Goal: Task Accomplishment & Management: Use online tool/utility

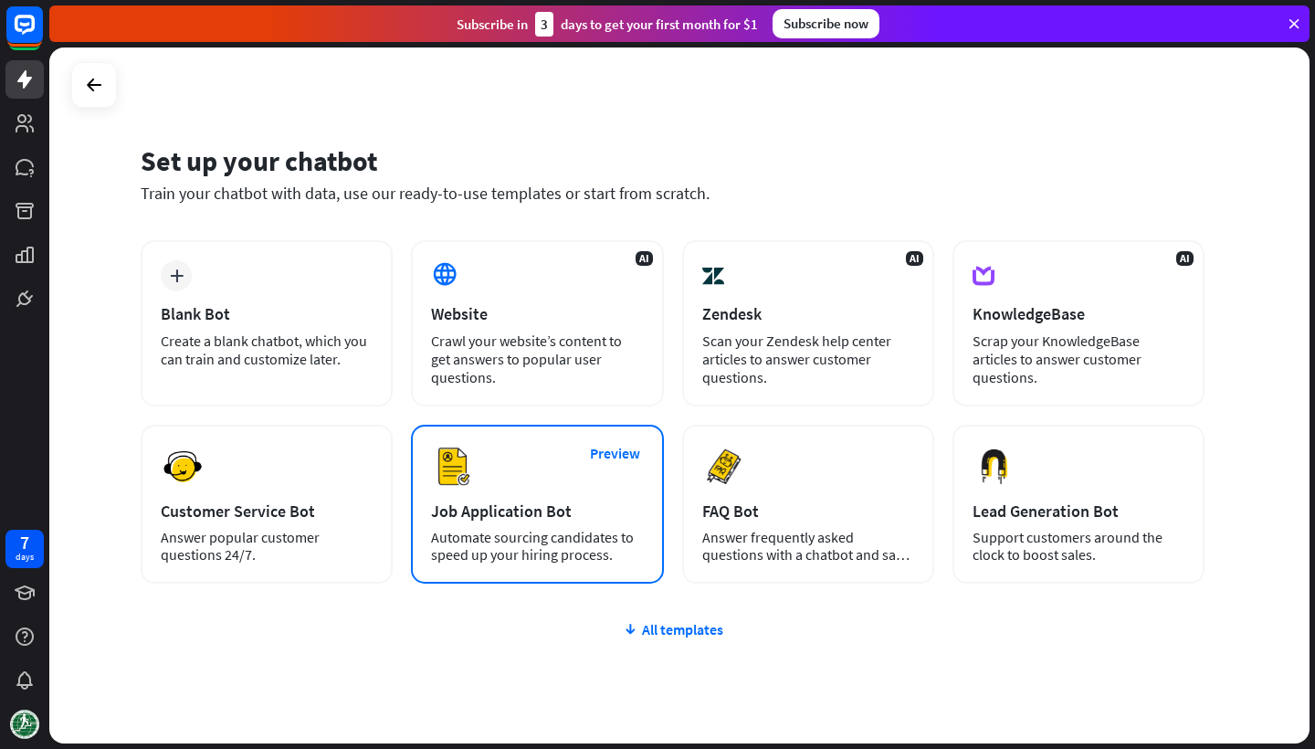
click at [558, 462] on div "Preview Job Application Bot Automate sourcing candidates to speed up your hirin…" at bounding box center [537, 504] width 252 height 159
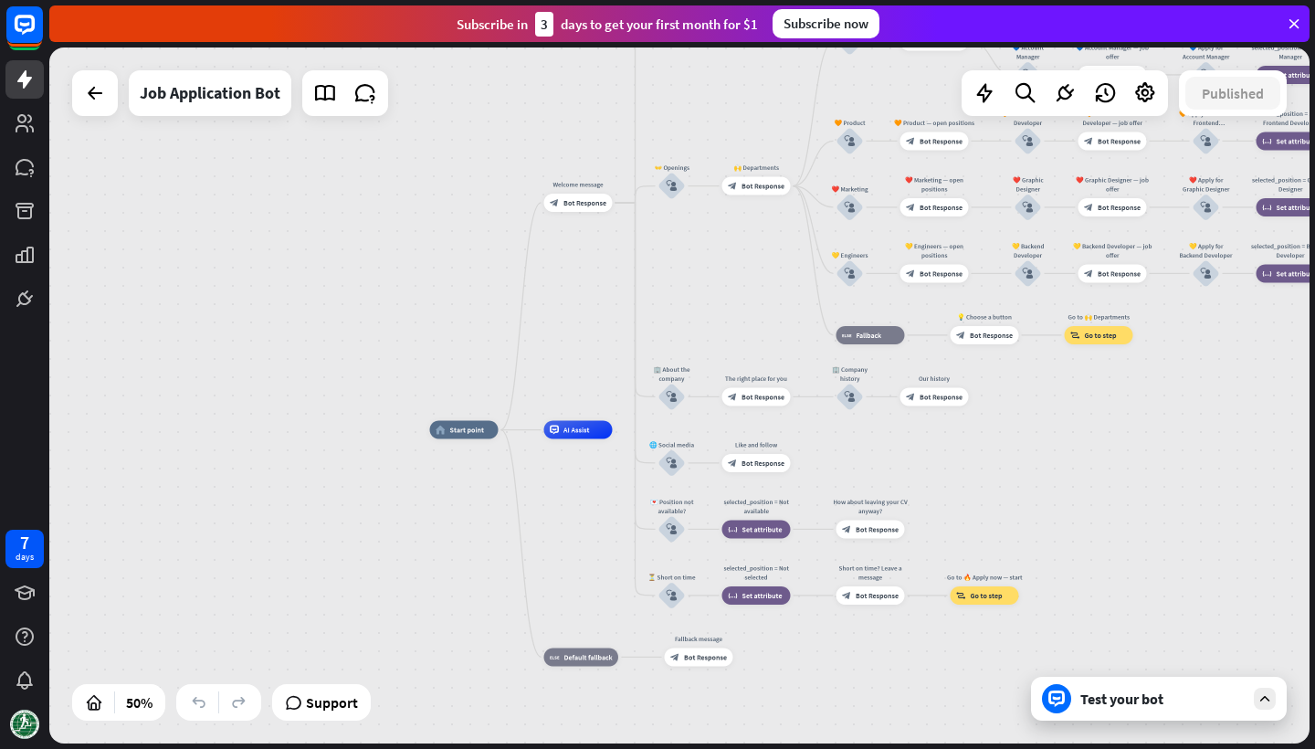
click at [1192, 709] on div "Test your bot" at bounding box center [1159, 699] width 256 height 44
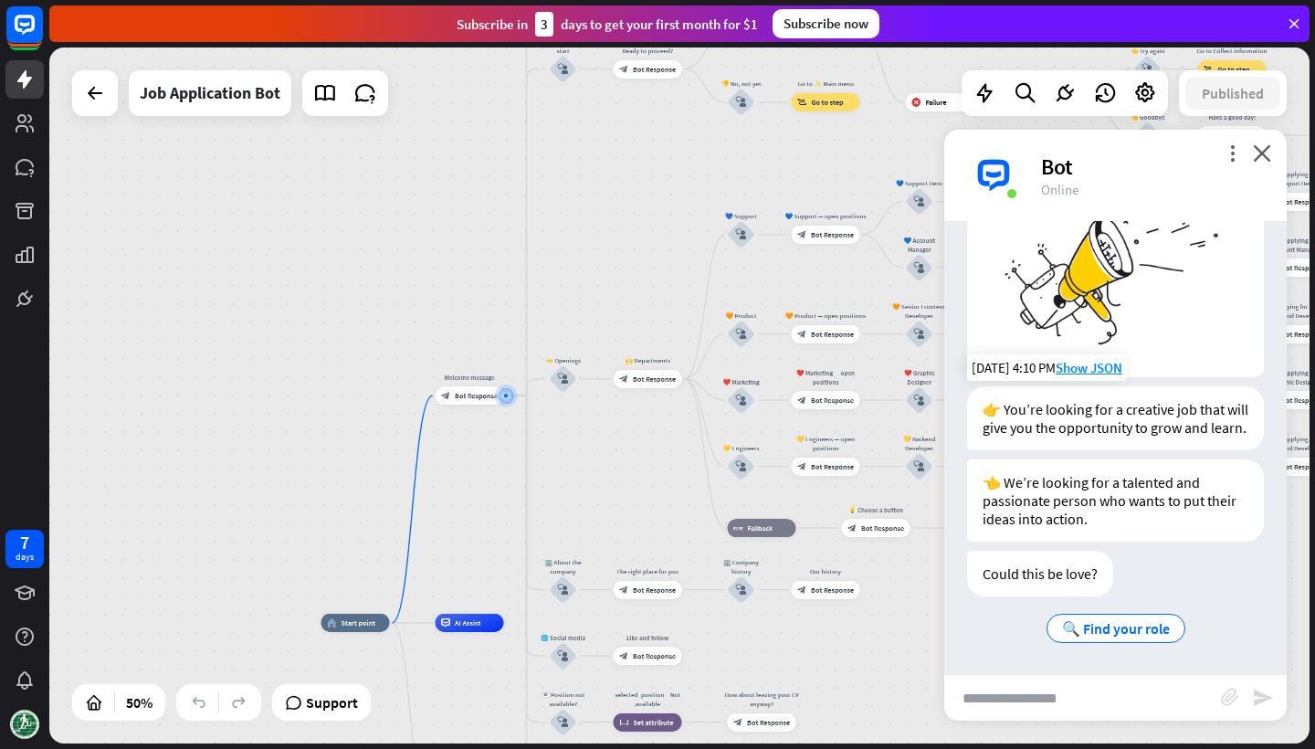
scroll to position [147, 0]
click at [1099, 629] on span "🔍 Find your role" at bounding box center [1116, 628] width 108 height 18
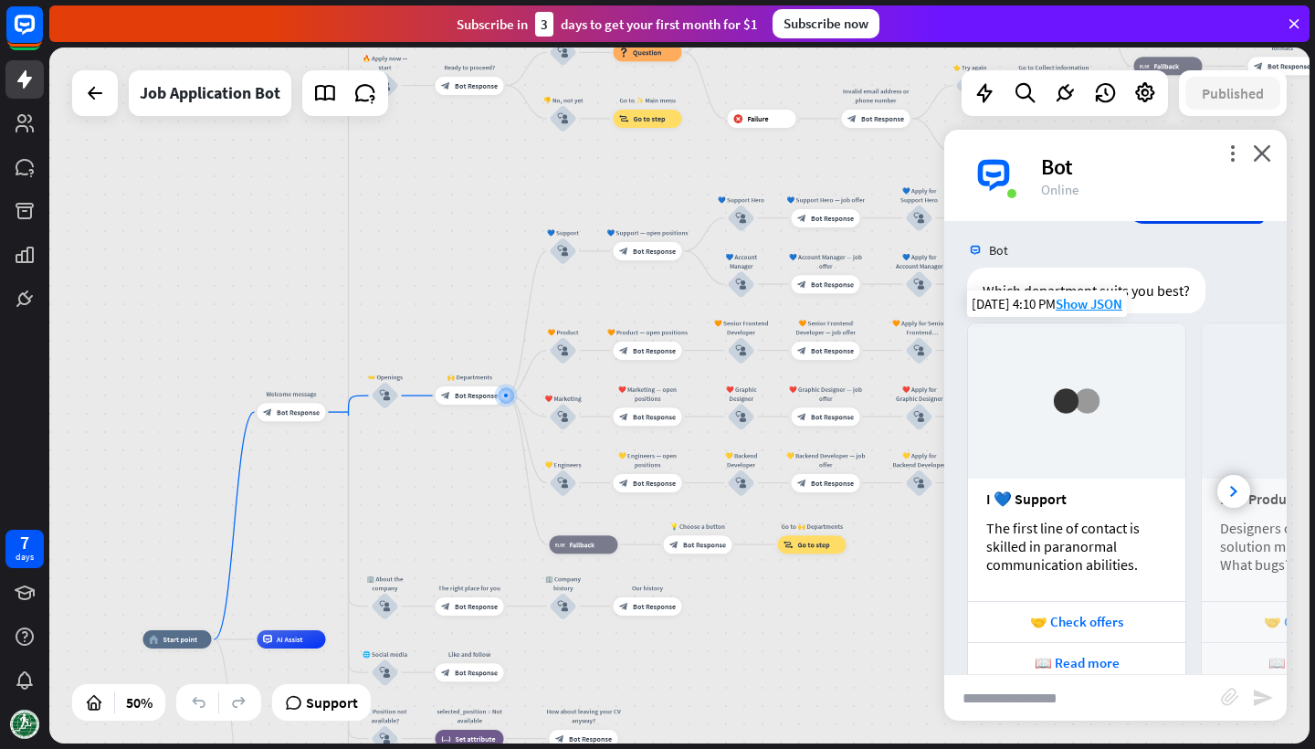
scroll to position [688, 0]
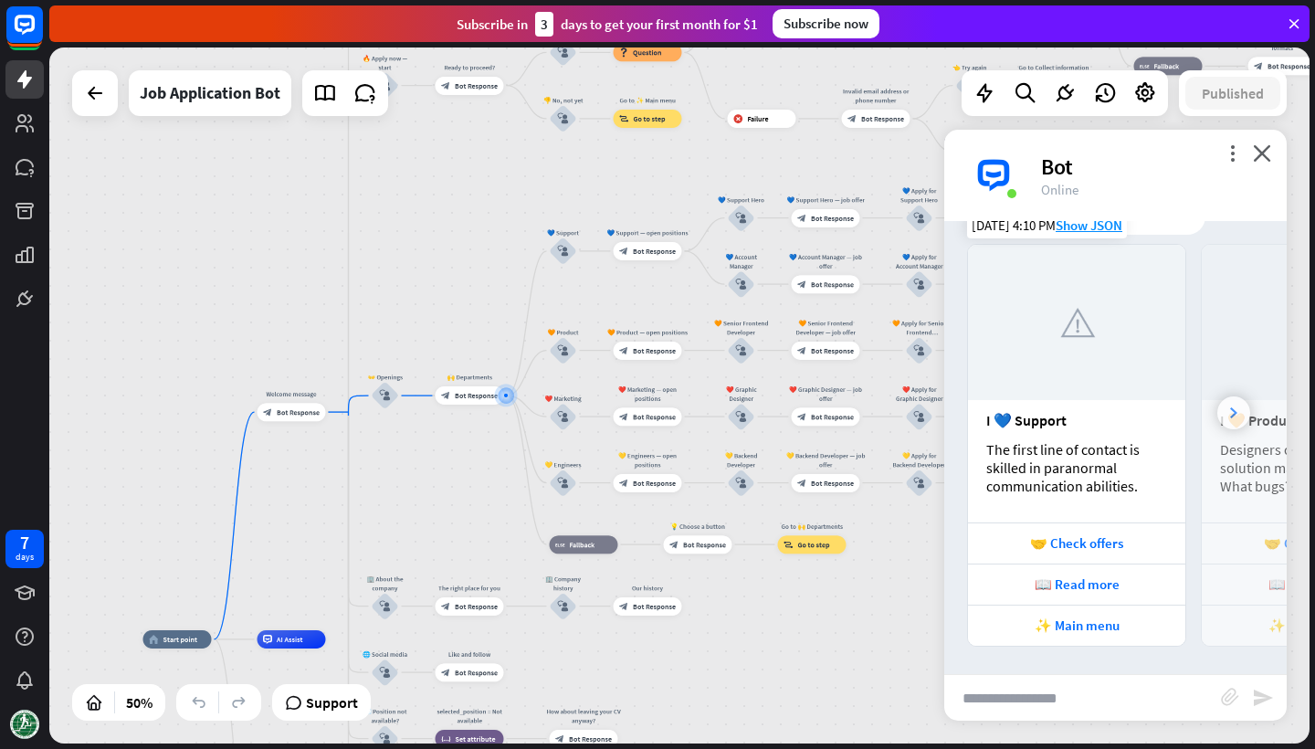
click at [1230, 411] on icon at bounding box center [1233, 412] width 7 height 11
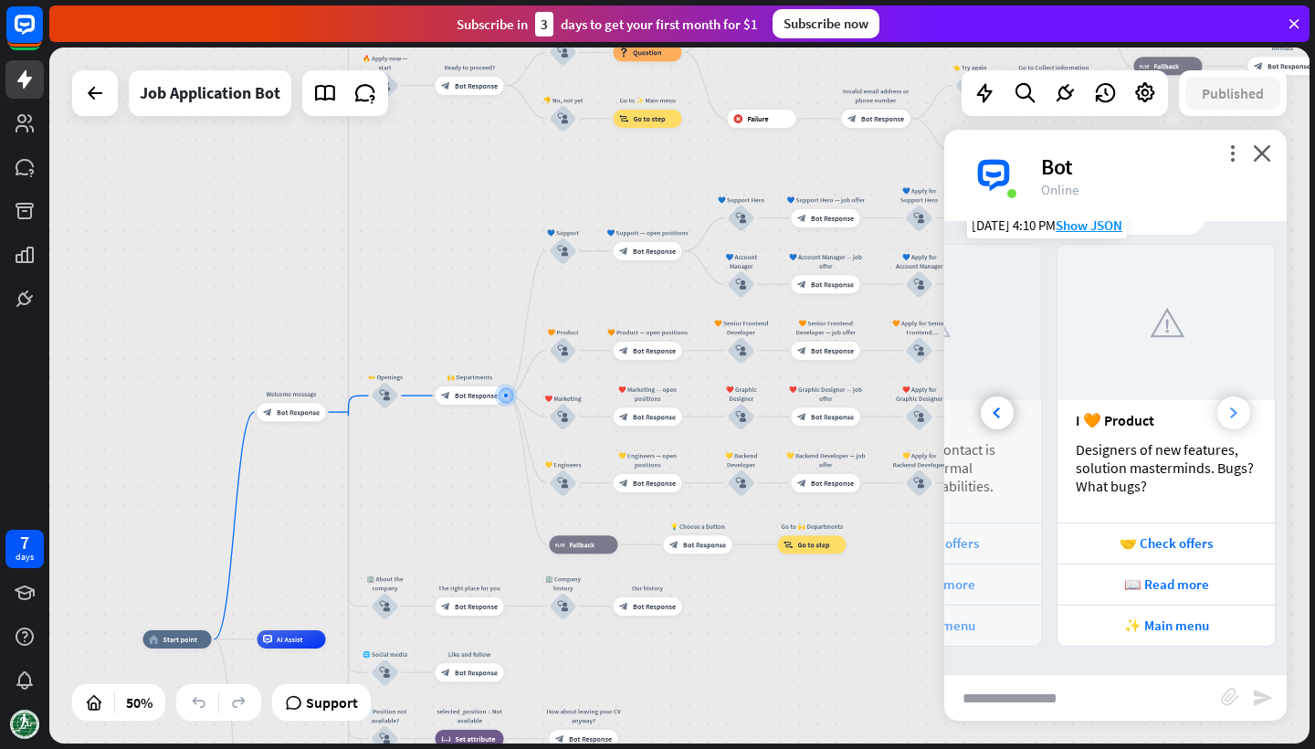
scroll to position [0, 202]
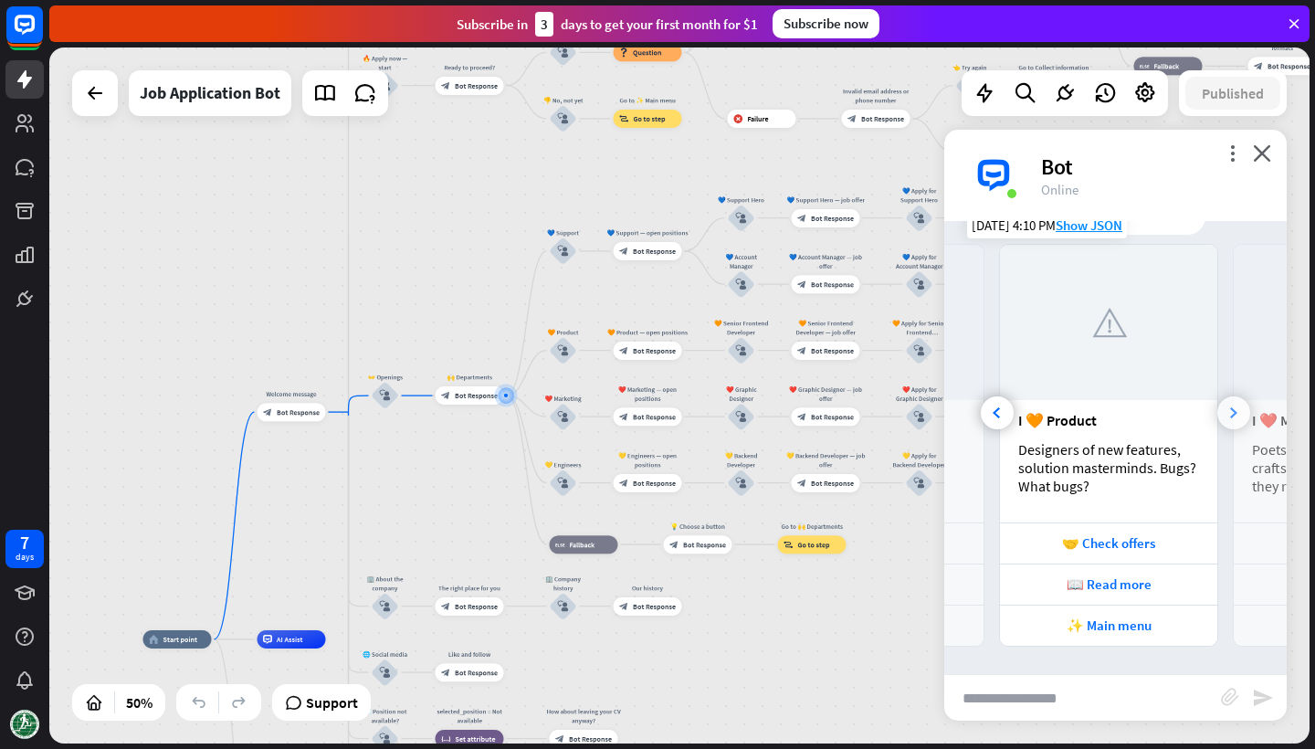
click at [1230, 411] on icon at bounding box center [1233, 412] width 7 height 11
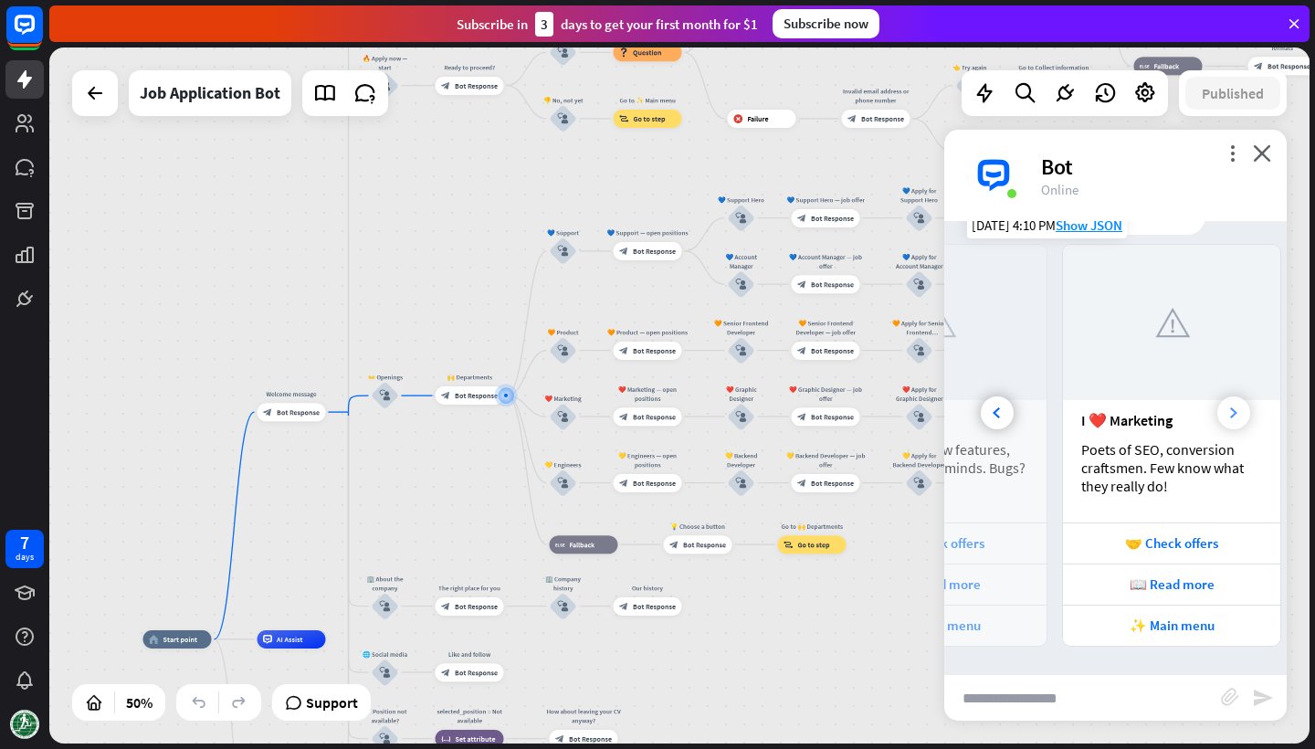
scroll to position [0, 436]
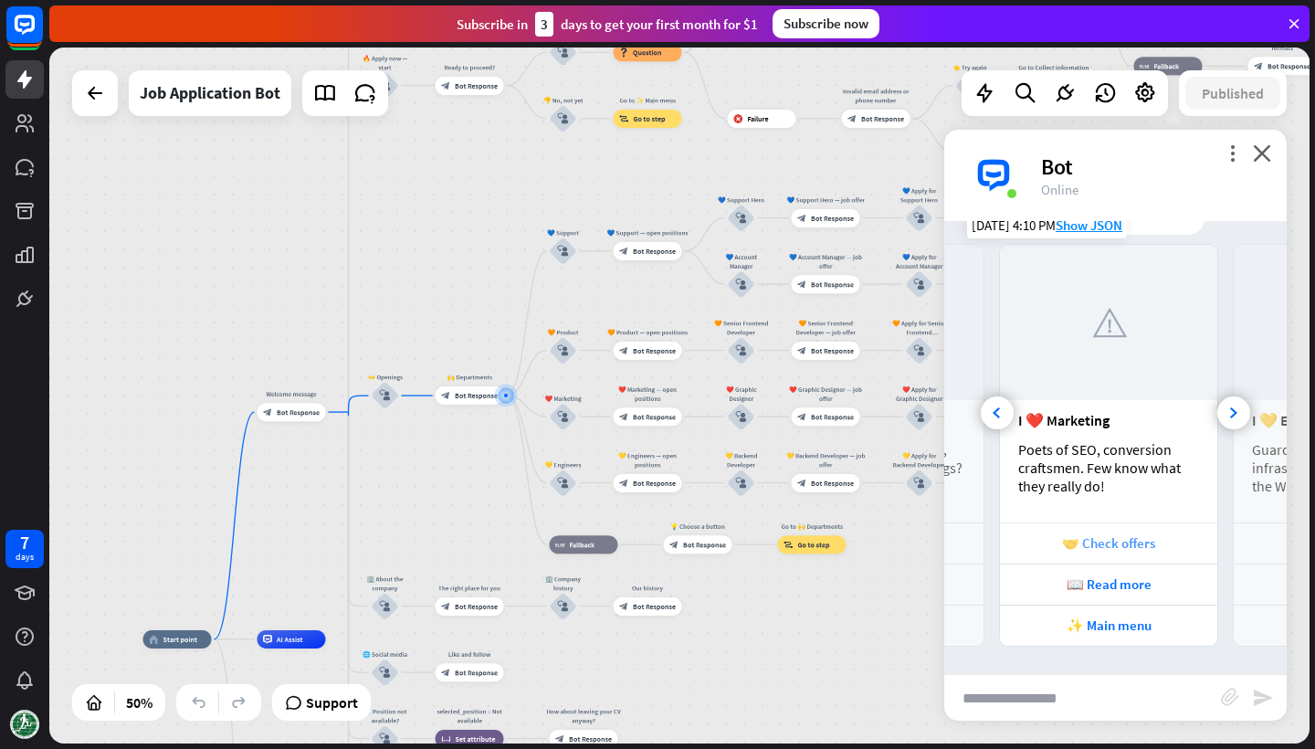
click at [1147, 556] on div "🤝 Check offers" at bounding box center [1108, 542] width 217 height 41
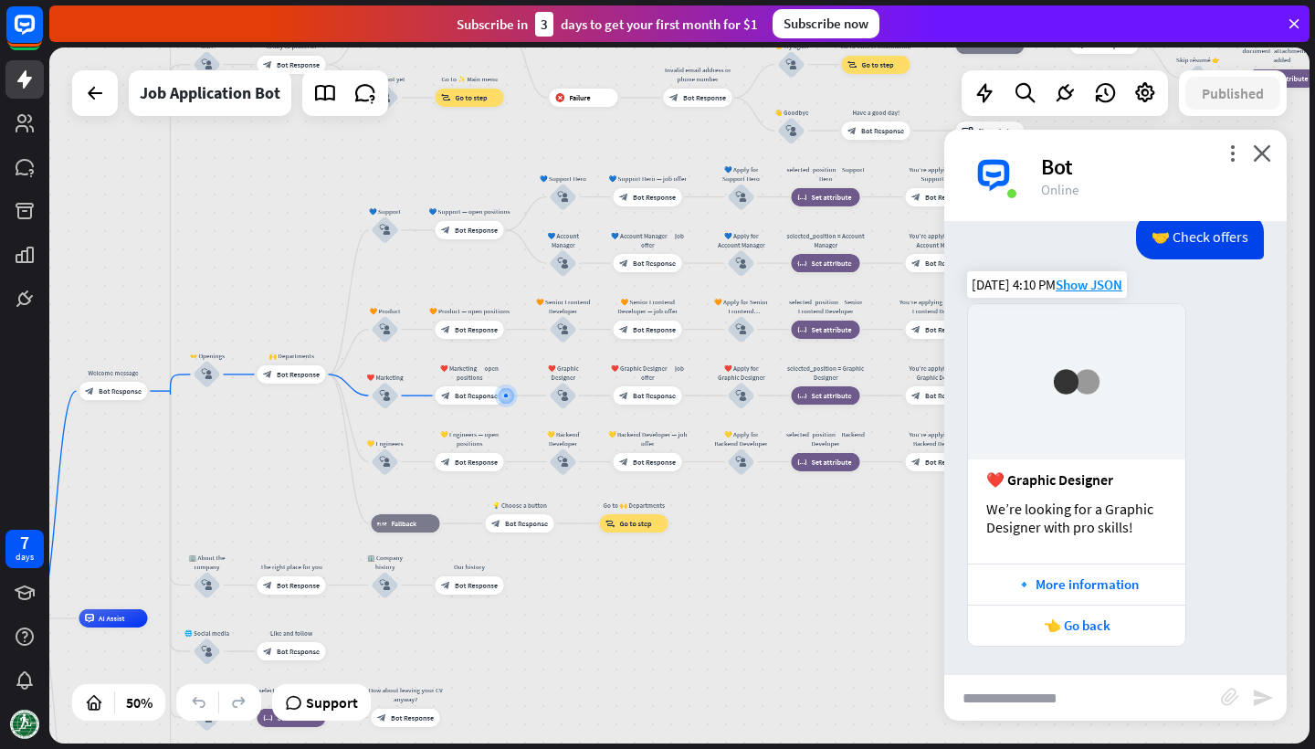
scroll to position [1164, 0]
click at [1265, 156] on icon "close" at bounding box center [1262, 152] width 18 height 17
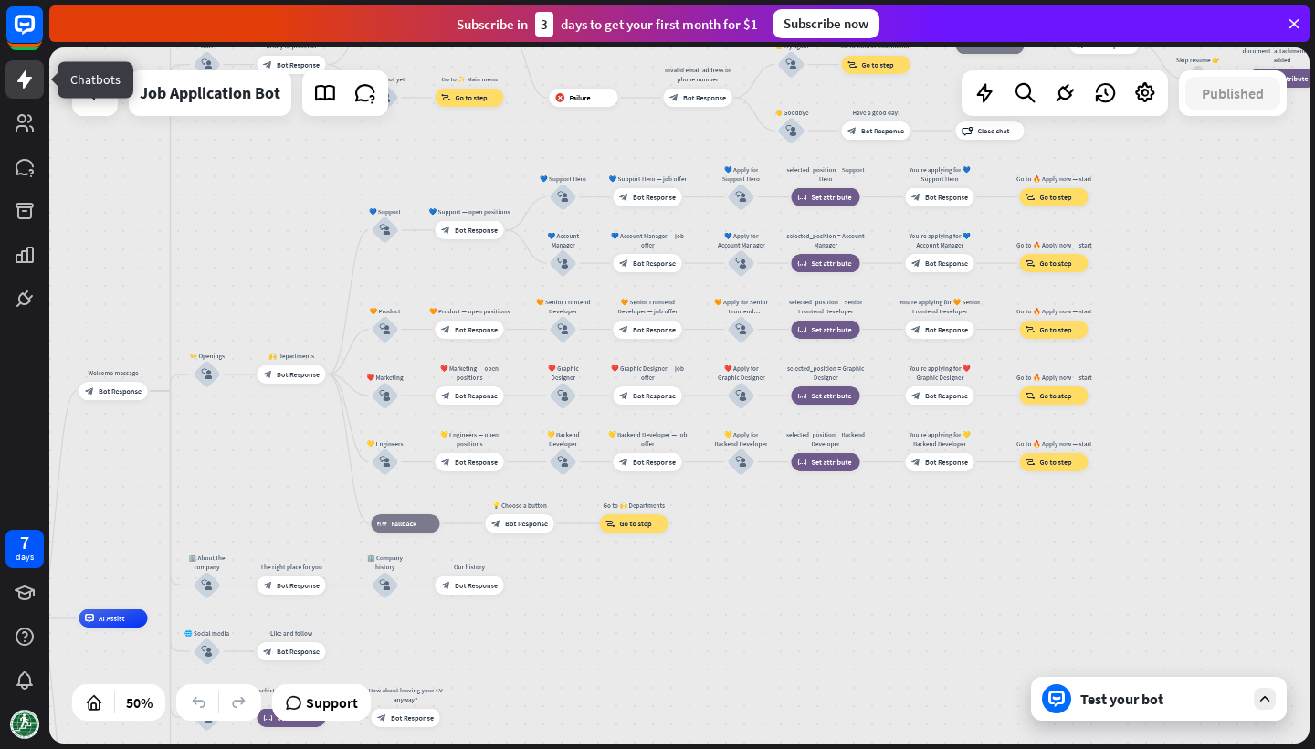
click at [30, 84] on icon at bounding box center [25, 79] width 22 height 22
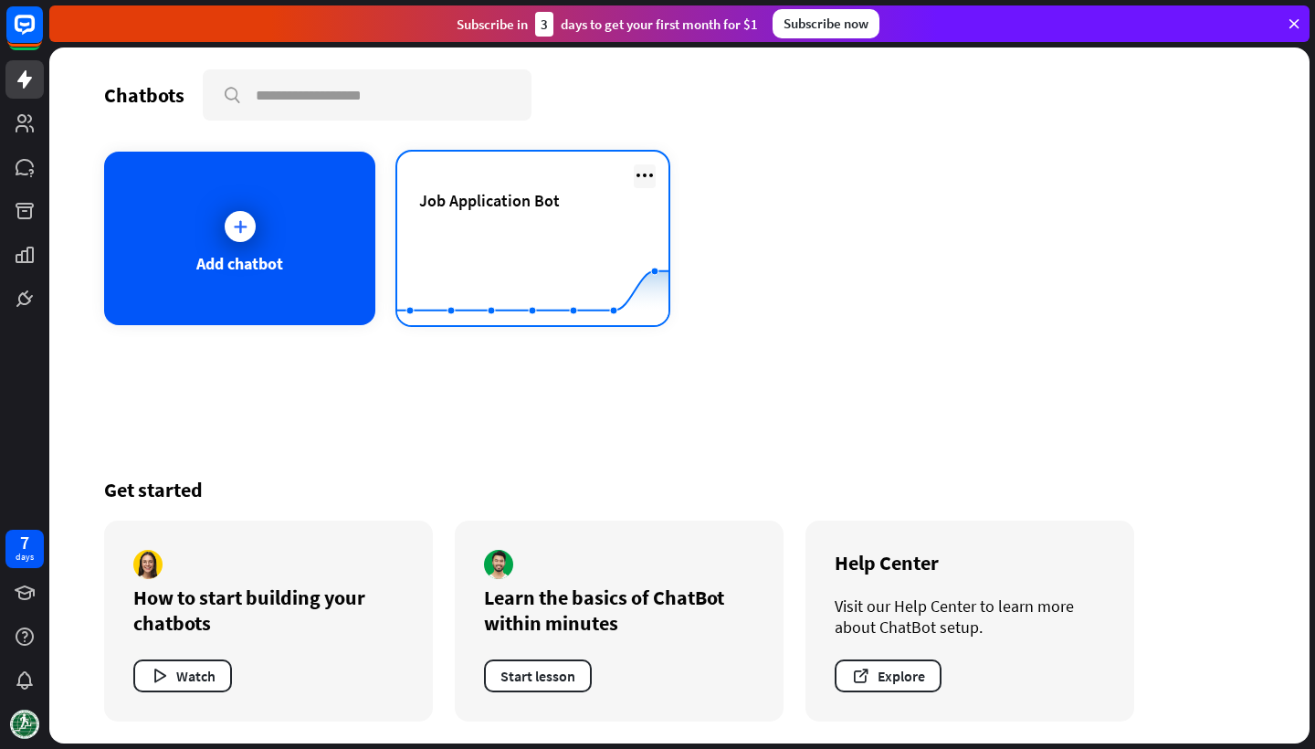
click at [648, 176] on icon at bounding box center [645, 175] width 22 height 22
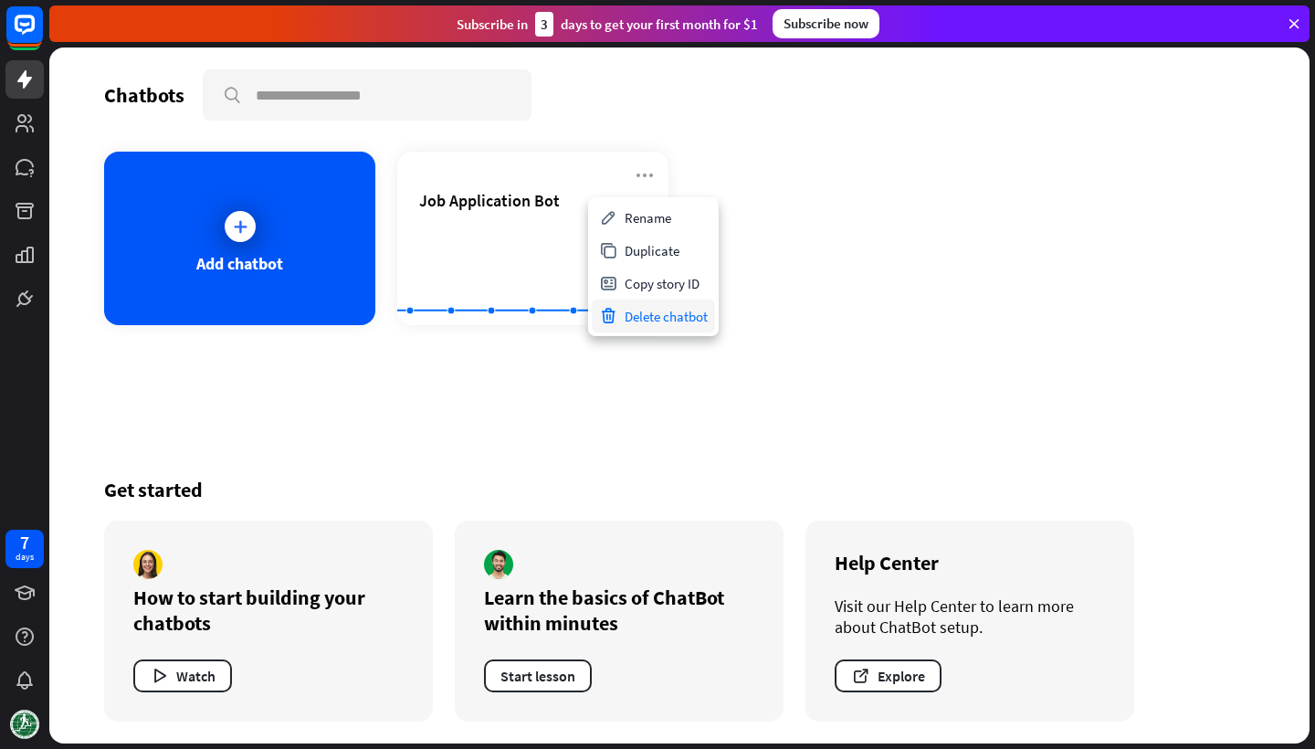
click at [646, 309] on div "Delete chatbot" at bounding box center [653, 315] width 123 height 33
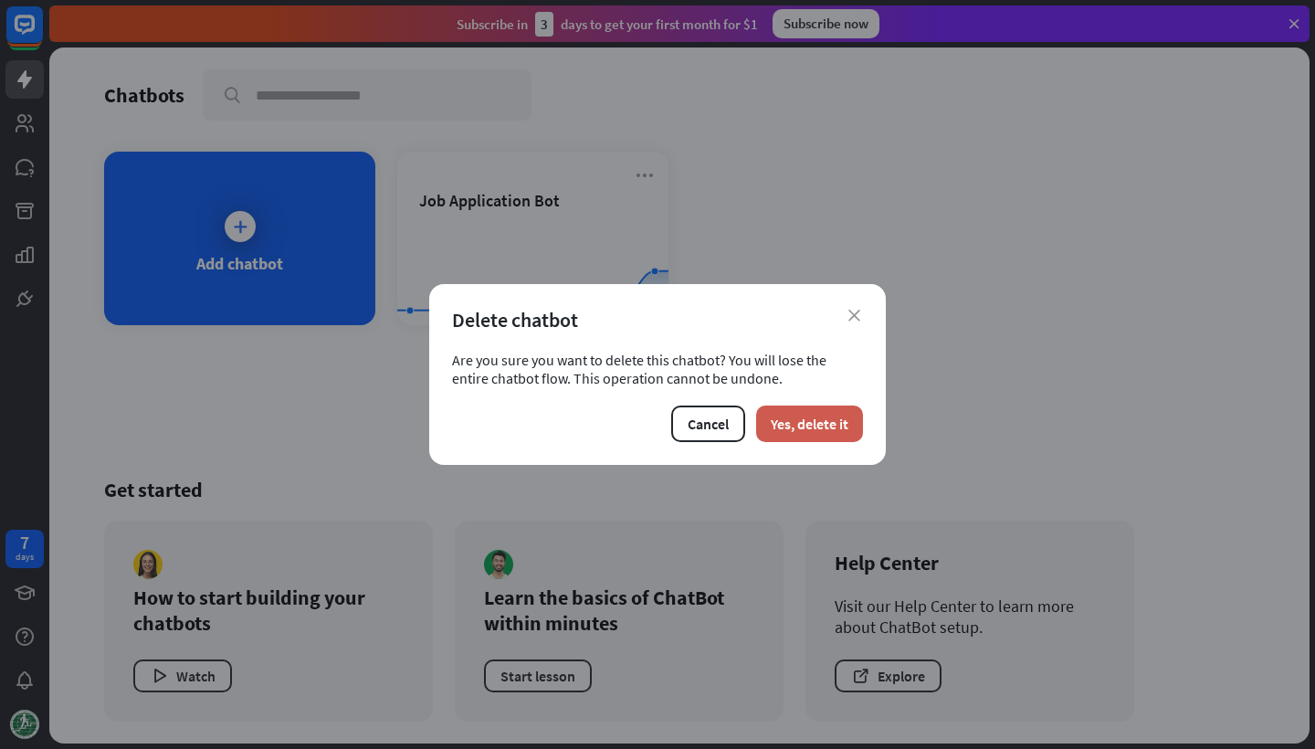
click at [823, 420] on button "Yes, delete it" at bounding box center [809, 423] width 107 height 37
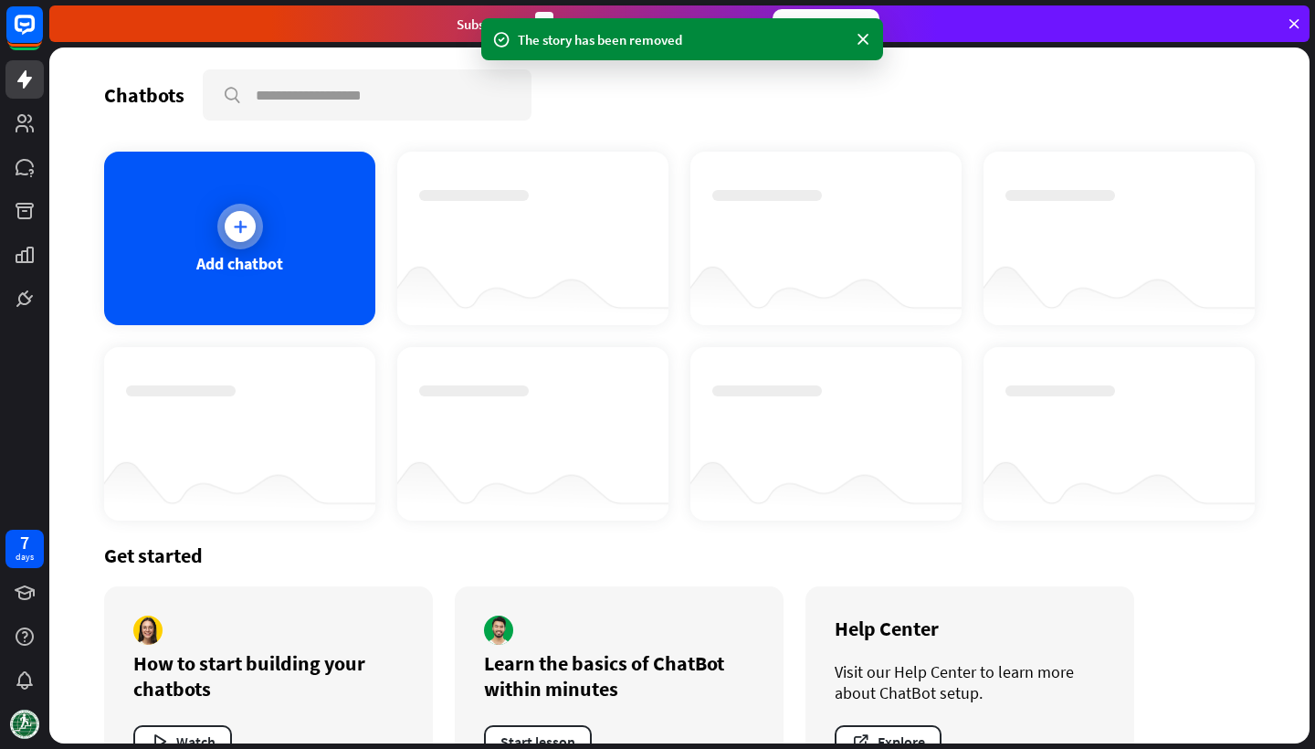
click at [219, 237] on div at bounding box center [240, 227] width 46 height 46
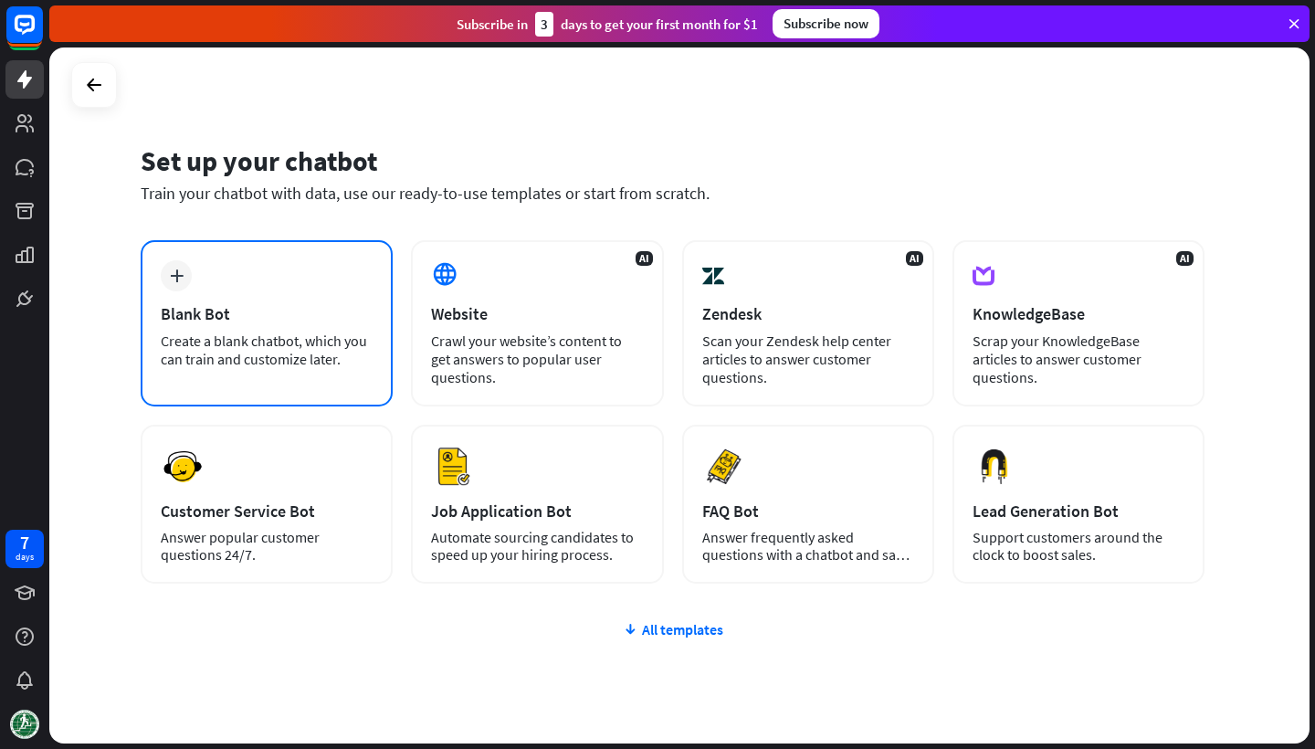
click at [234, 303] on div "Blank Bot" at bounding box center [267, 313] width 212 height 21
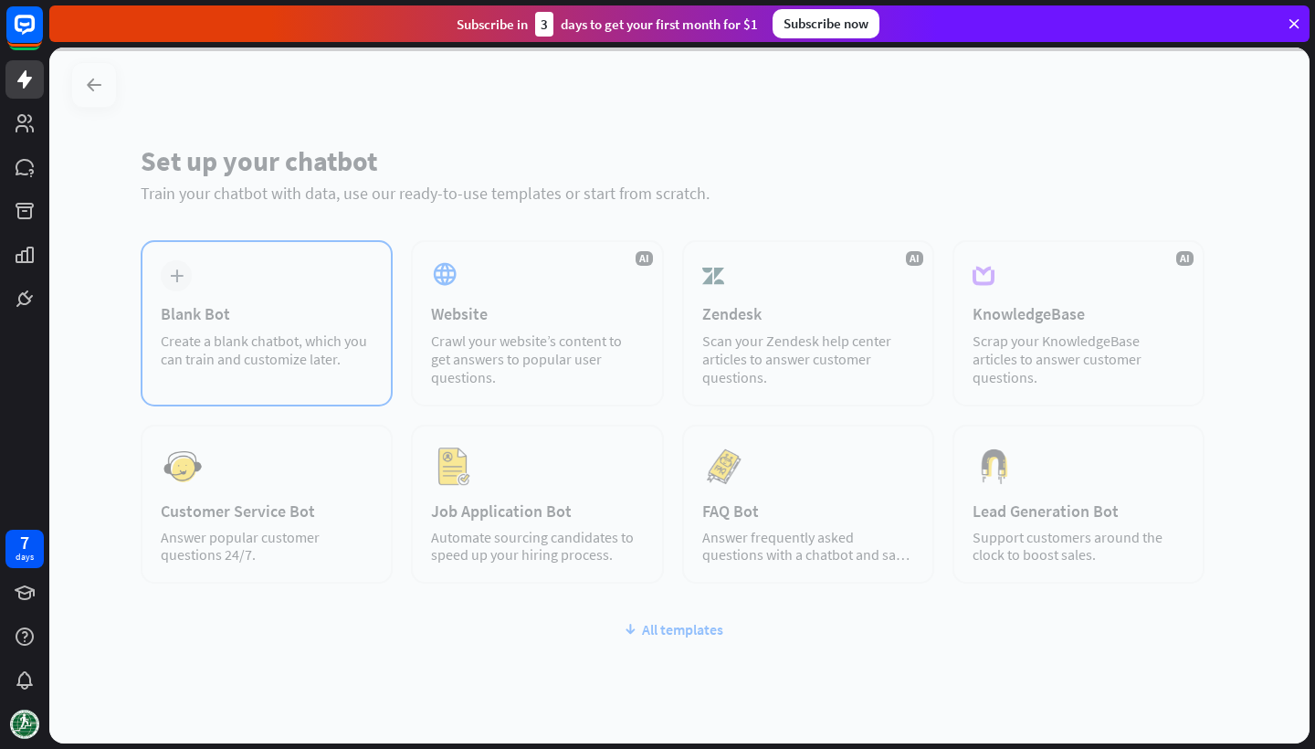
click at [234, 303] on div at bounding box center [679, 395] width 1260 height 696
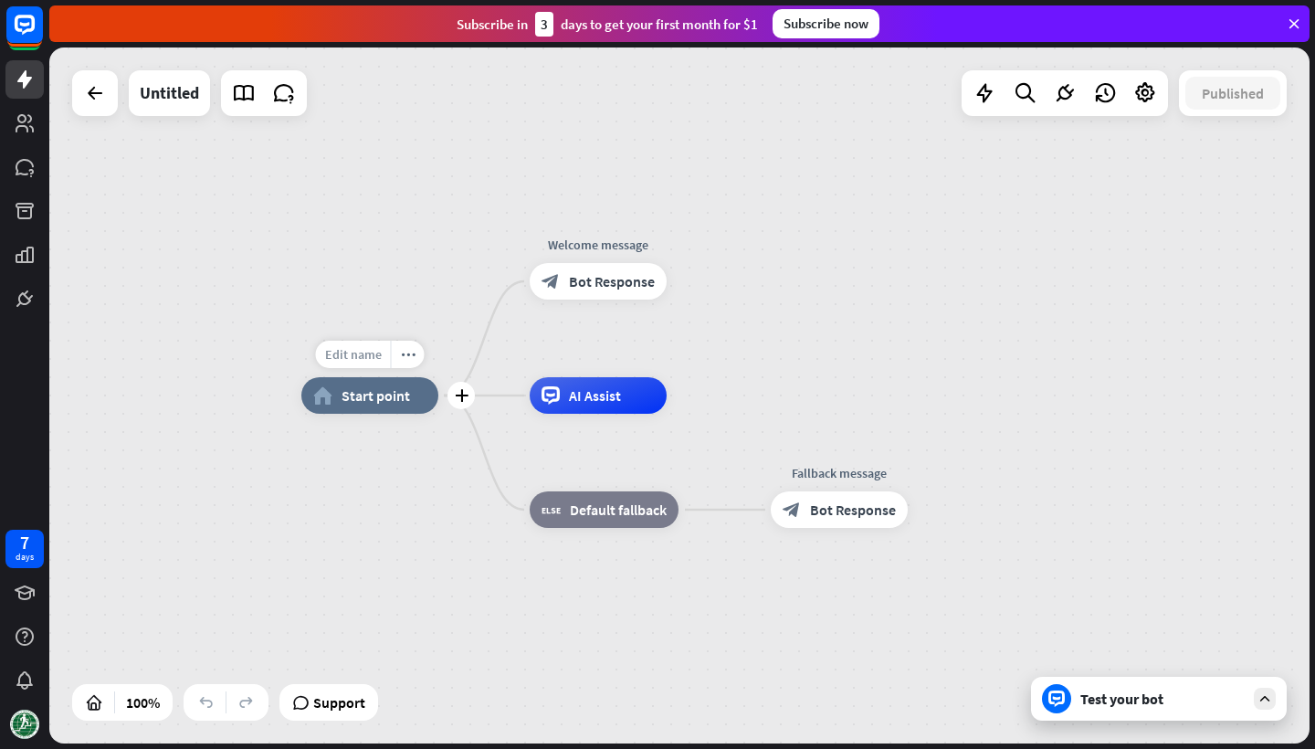
click at [362, 359] on span "Edit name" at bounding box center [353, 354] width 57 height 16
click at [591, 512] on span "Default fallback" at bounding box center [618, 509] width 97 height 18
click at [929, 520] on div "plus" at bounding box center [930, 509] width 27 height 27
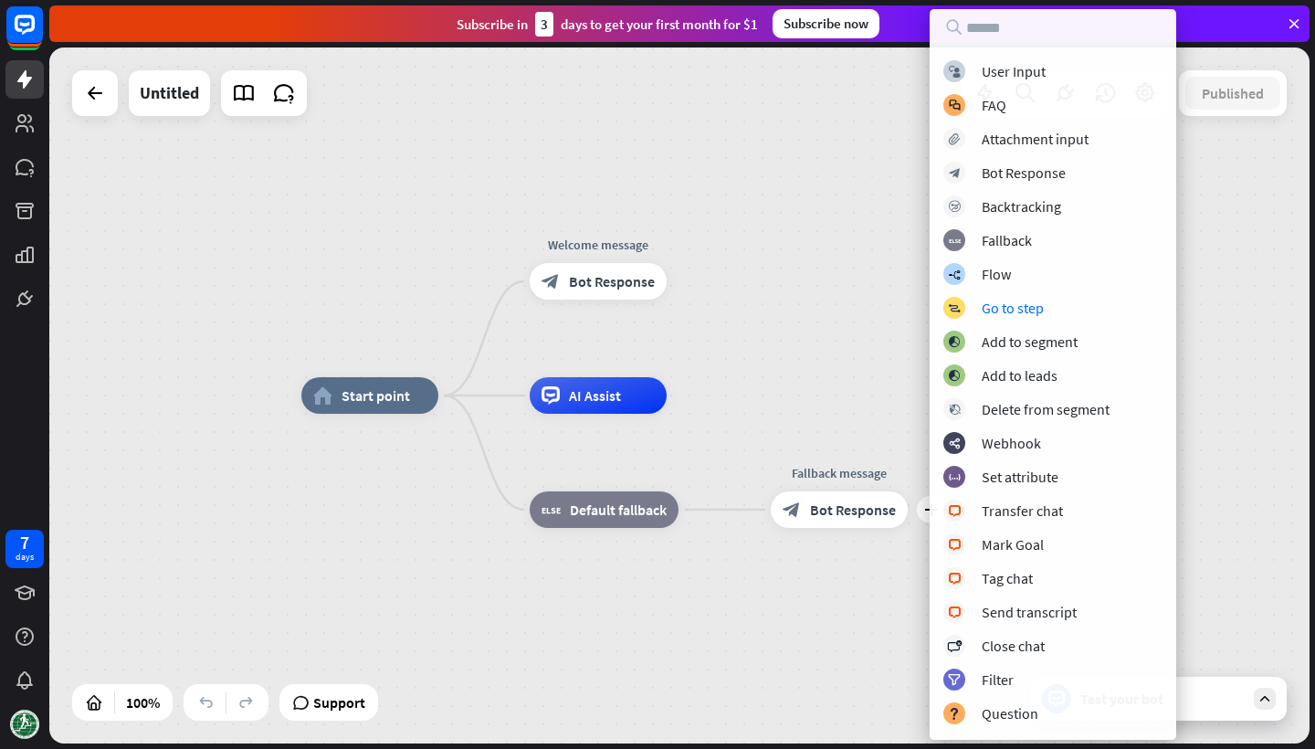
click at [820, 362] on div "home_2 Start point Welcome message block_bot_response Bot Response AI Assist bl…" at bounding box center [679, 395] width 1260 height 696
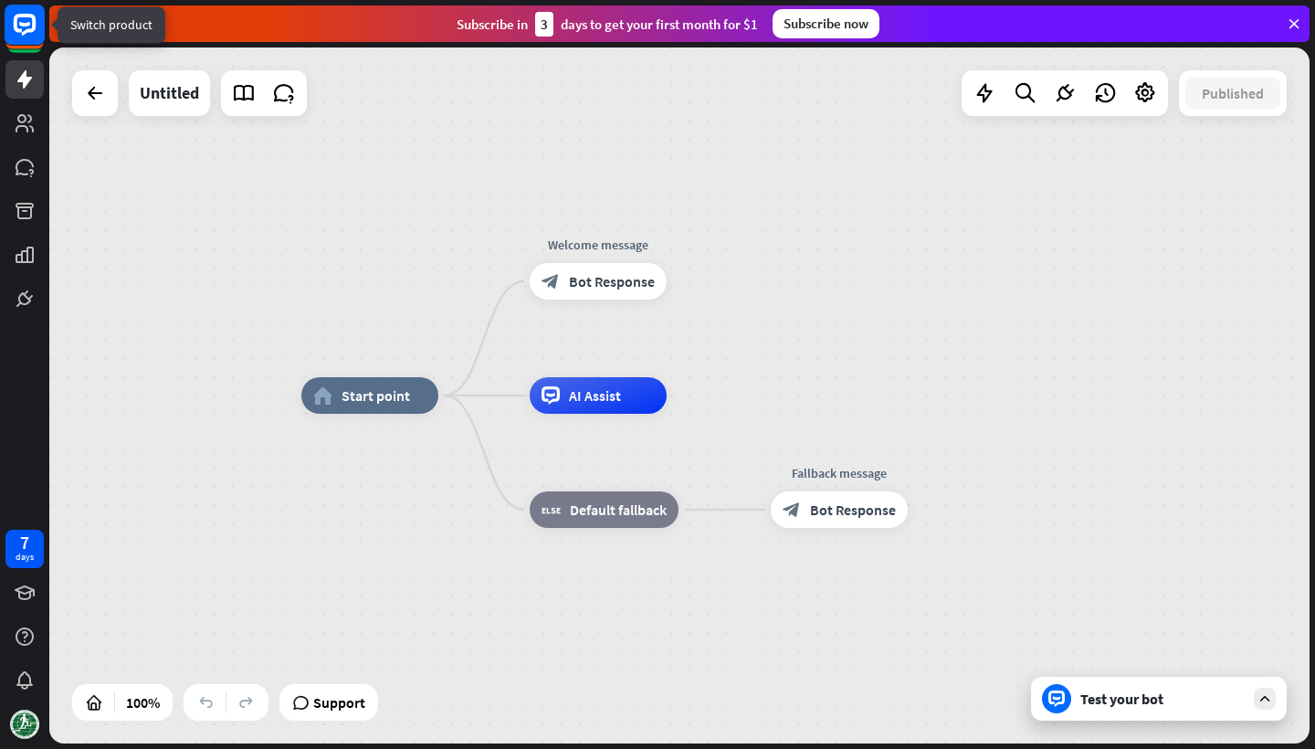
click at [26, 30] on icon at bounding box center [25, 25] width 22 height 22
